Goal: Transaction & Acquisition: Book appointment/travel/reservation

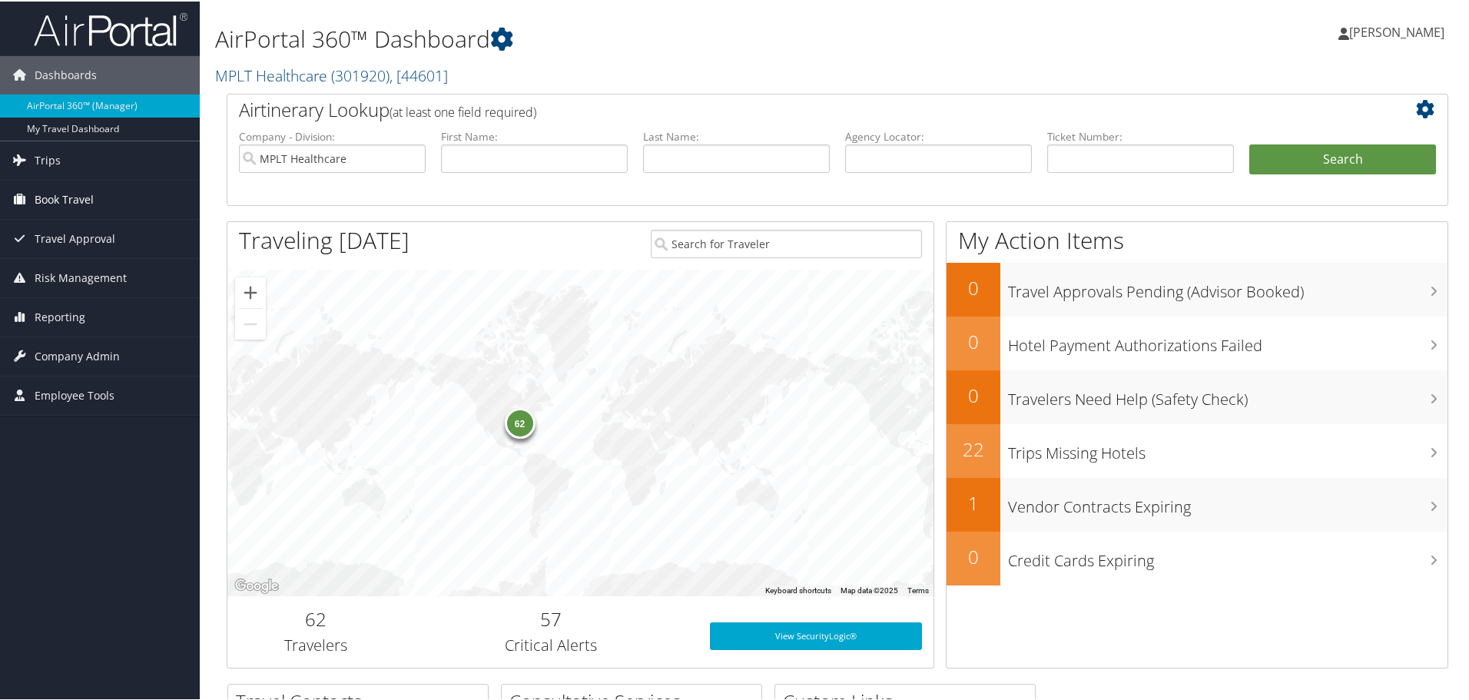
click at [67, 200] on span "Book Travel" at bounding box center [64, 198] width 59 height 38
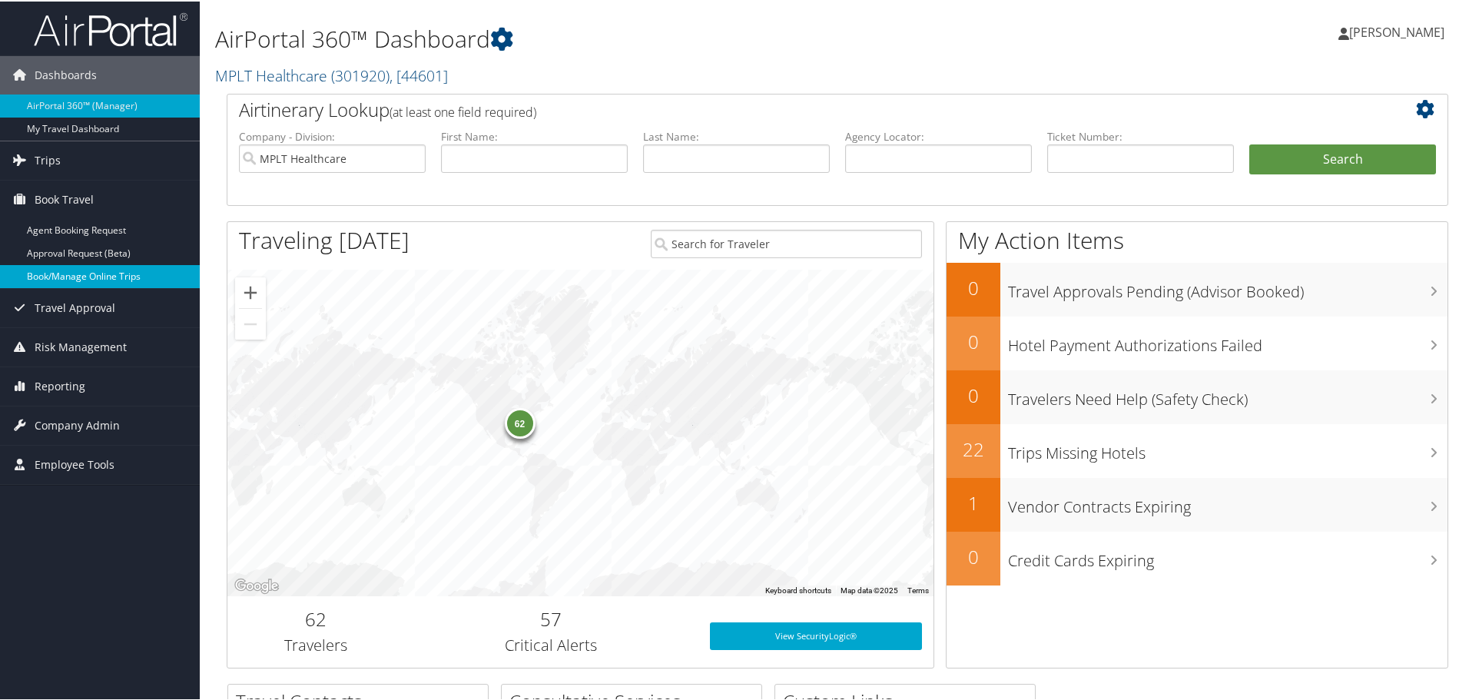
click at [48, 271] on link "Book/Manage Online Trips" at bounding box center [100, 274] width 200 height 23
